Goal: Use online tool/utility: Use online tool/utility

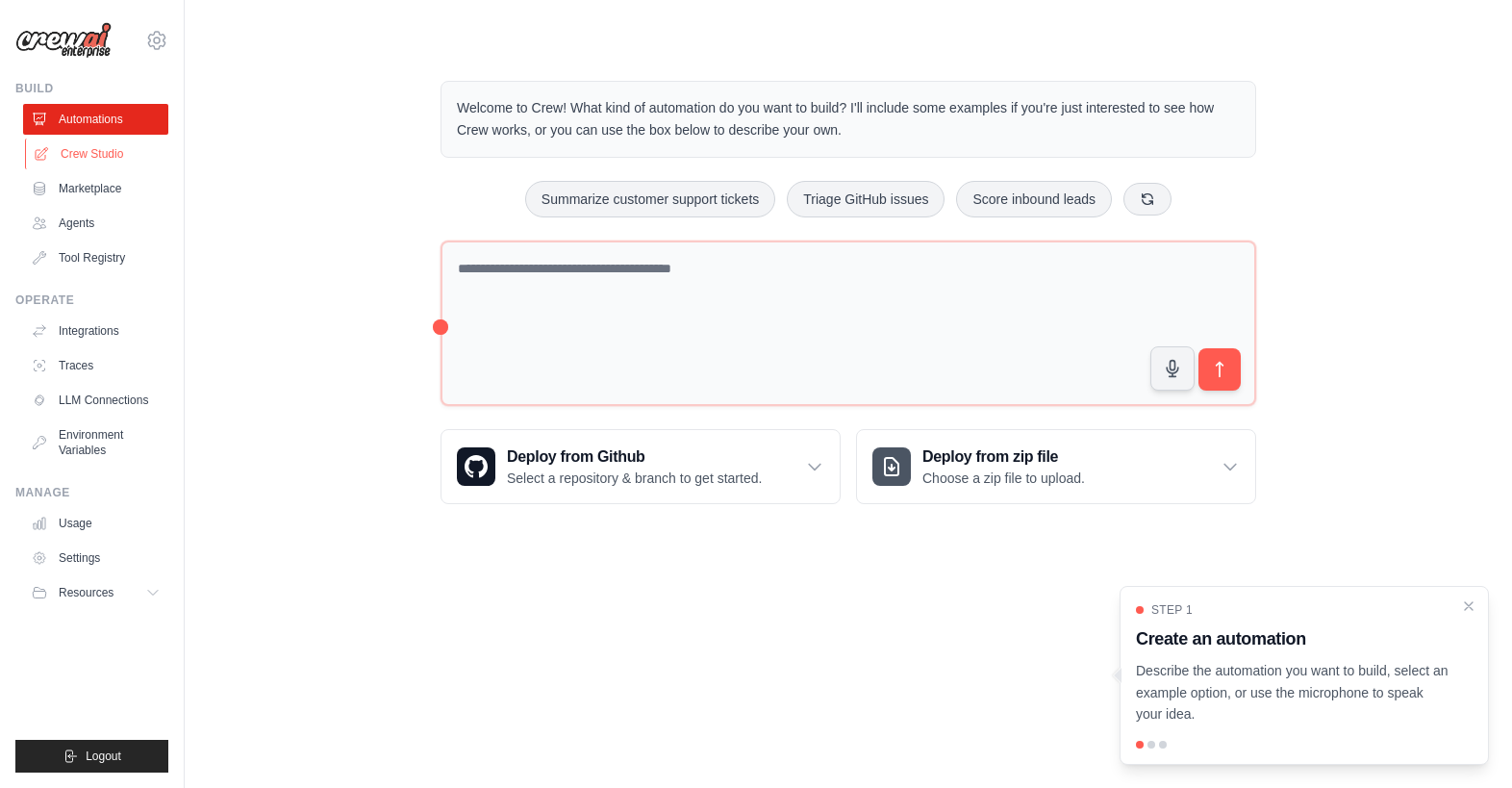
click at [111, 161] on link "Crew Studio" at bounding box center [98, 154] width 145 height 31
click at [98, 233] on link "Agents" at bounding box center [98, 223] width 145 height 31
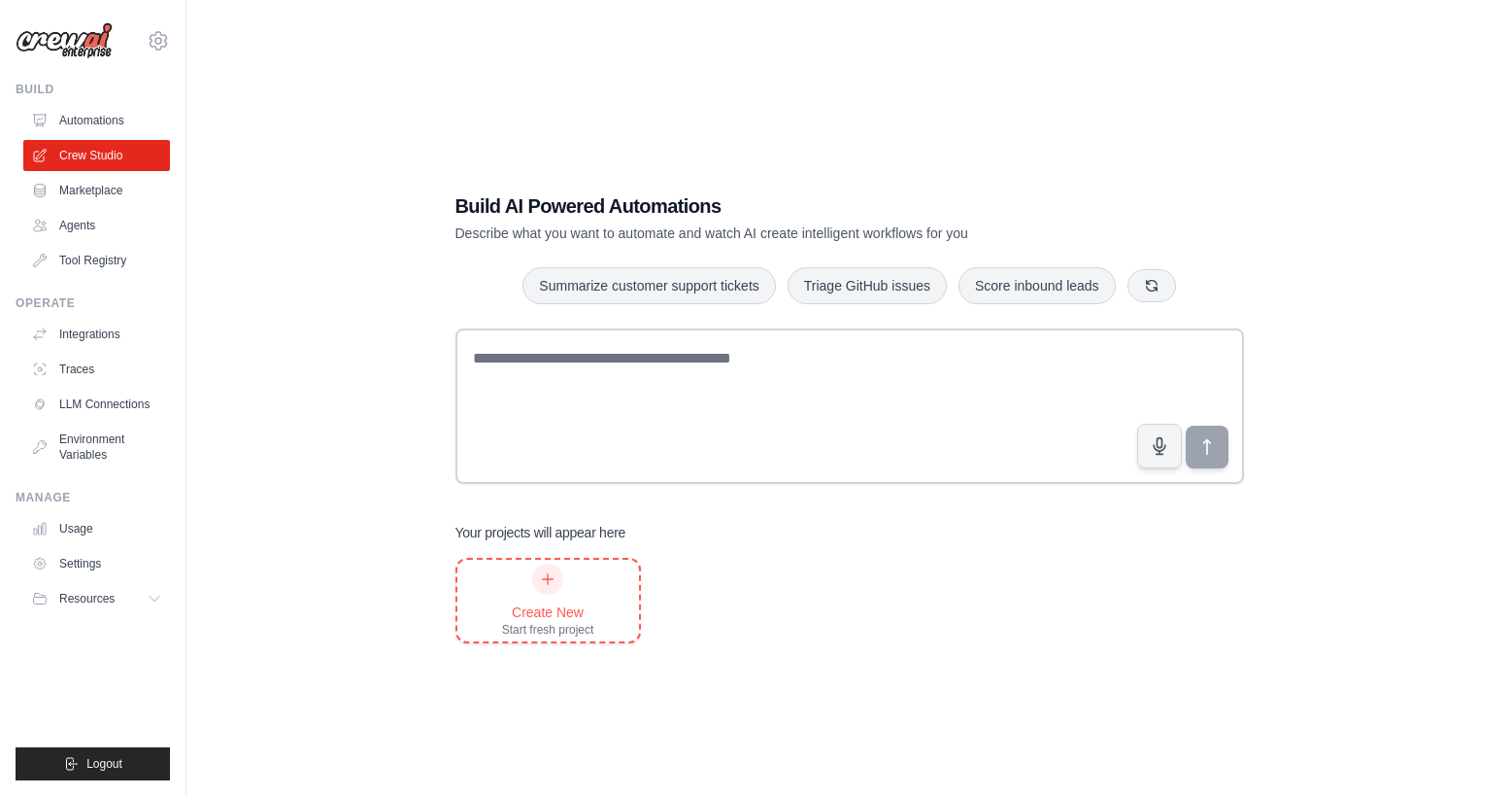
click at [543, 572] on icon at bounding box center [548, 579] width 16 height 16
